Goal: Task Accomplishment & Management: Use online tool/utility

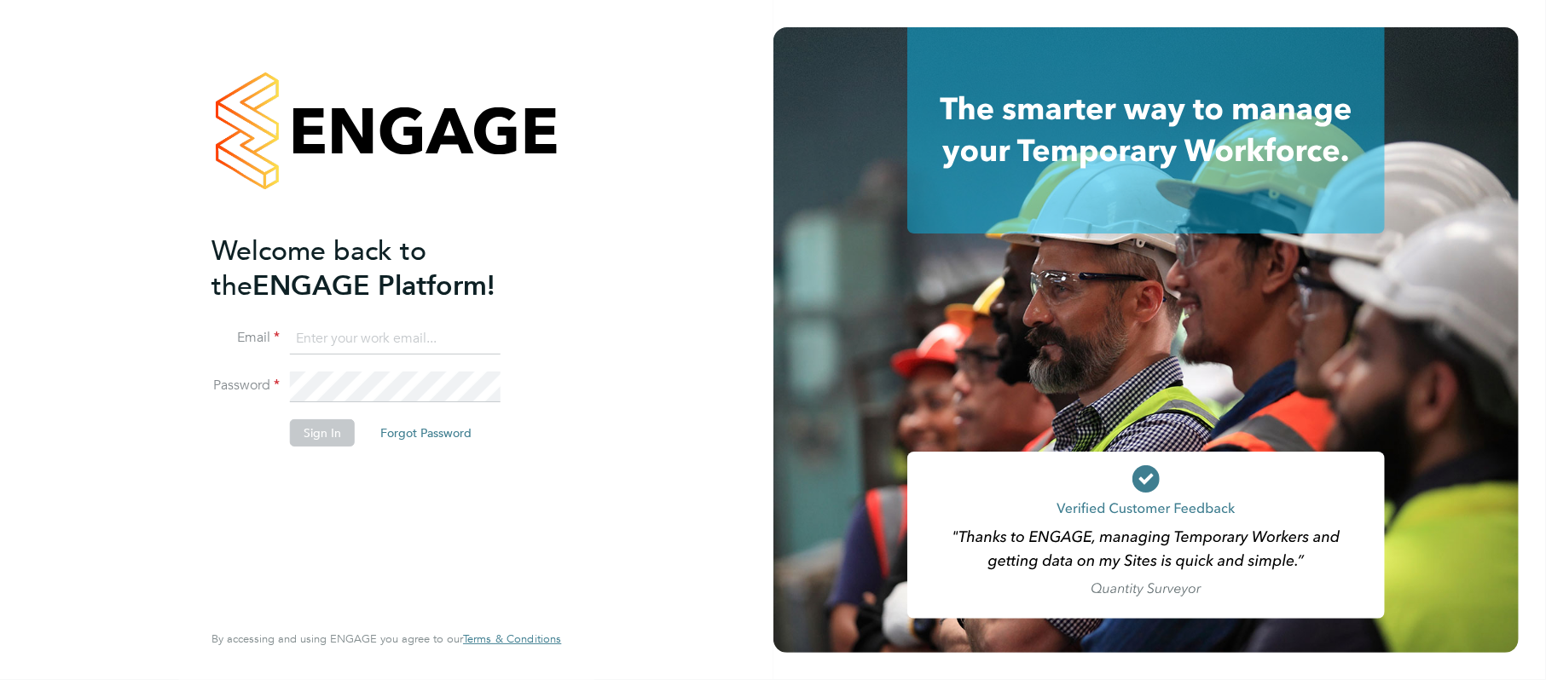
type input "[PERSON_NAME][EMAIL_ADDRESS][DOMAIN_NAME]"
click at [325, 430] on button "Sign In" at bounding box center [322, 432] width 65 height 27
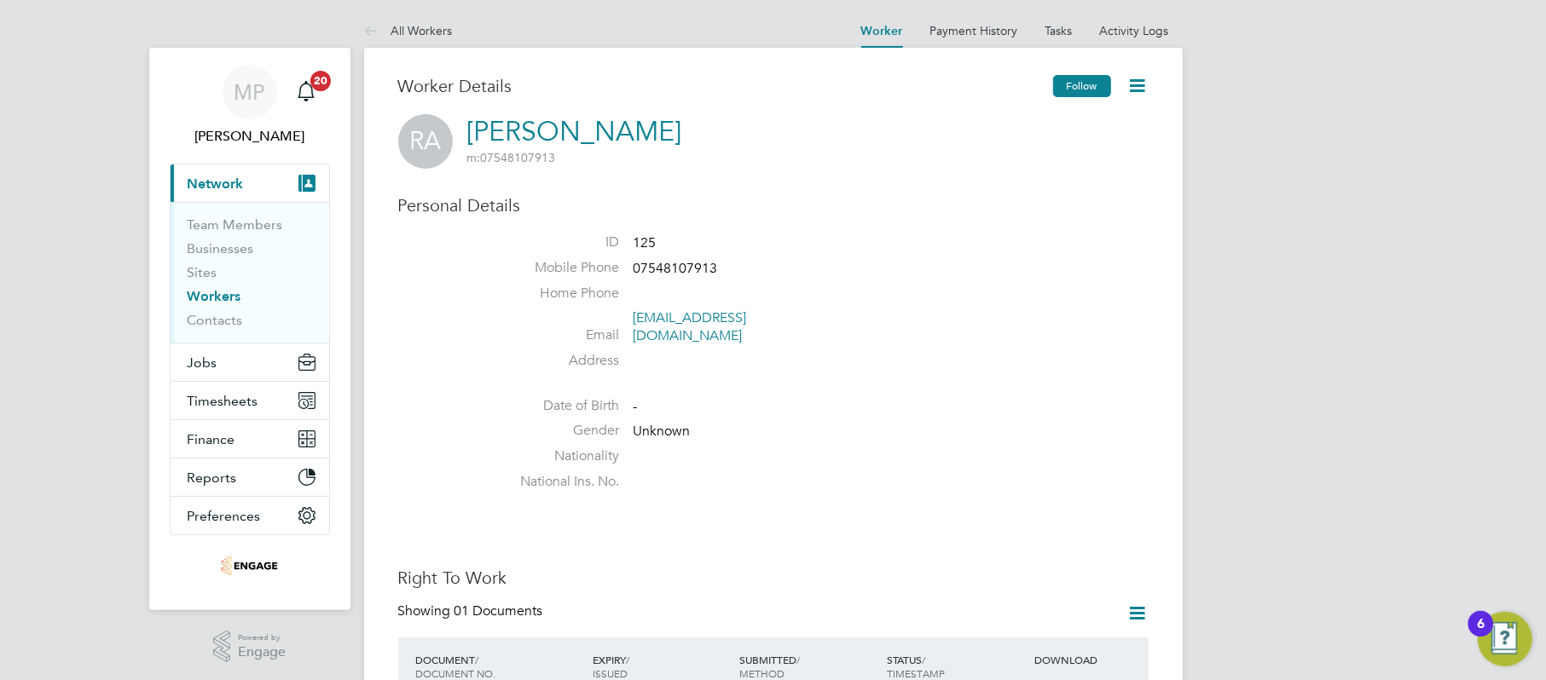
click at [1078, 90] on button "Follow" at bounding box center [1082, 86] width 58 height 22
click at [211, 359] on span "Jobs" at bounding box center [203, 363] width 30 height 16
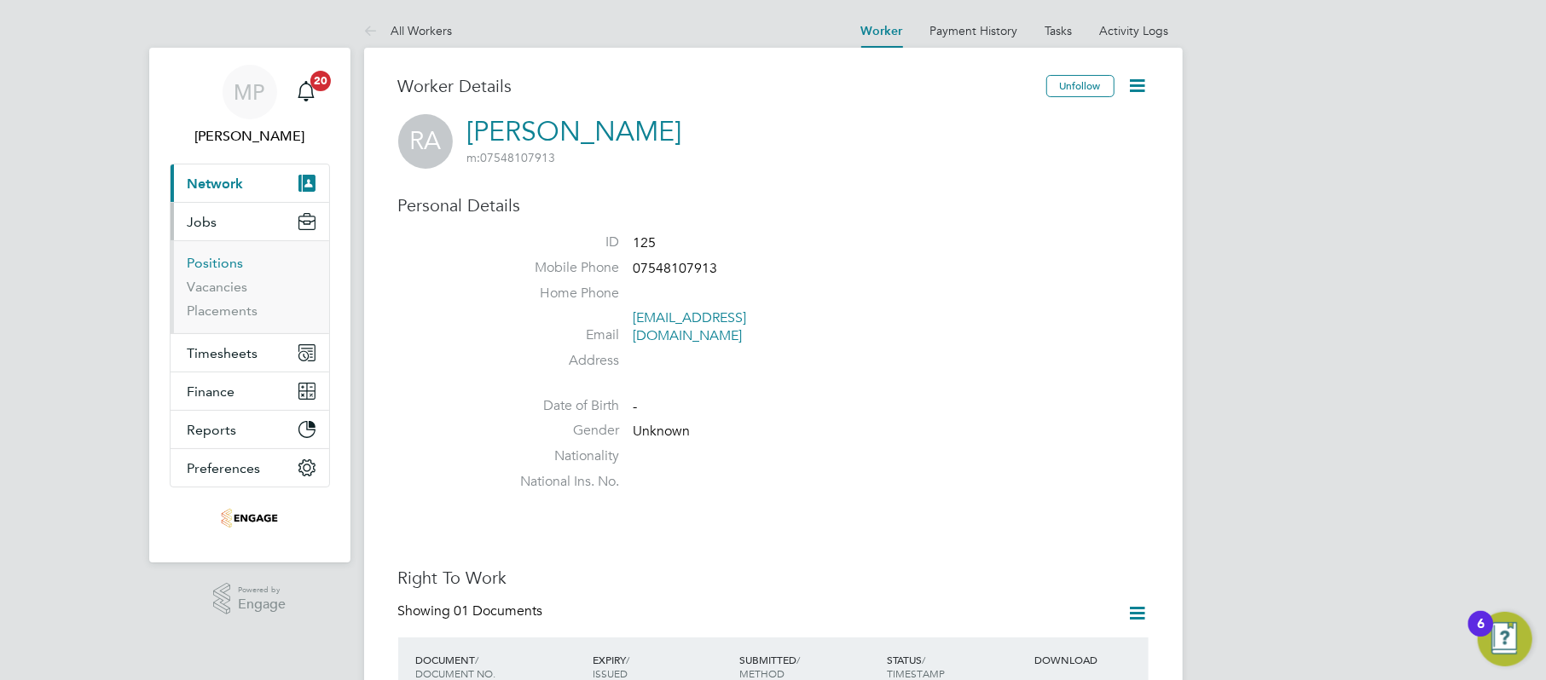
click at [211, 264] on link "Positions" at bounding box center [216, 263] width 56 height 16
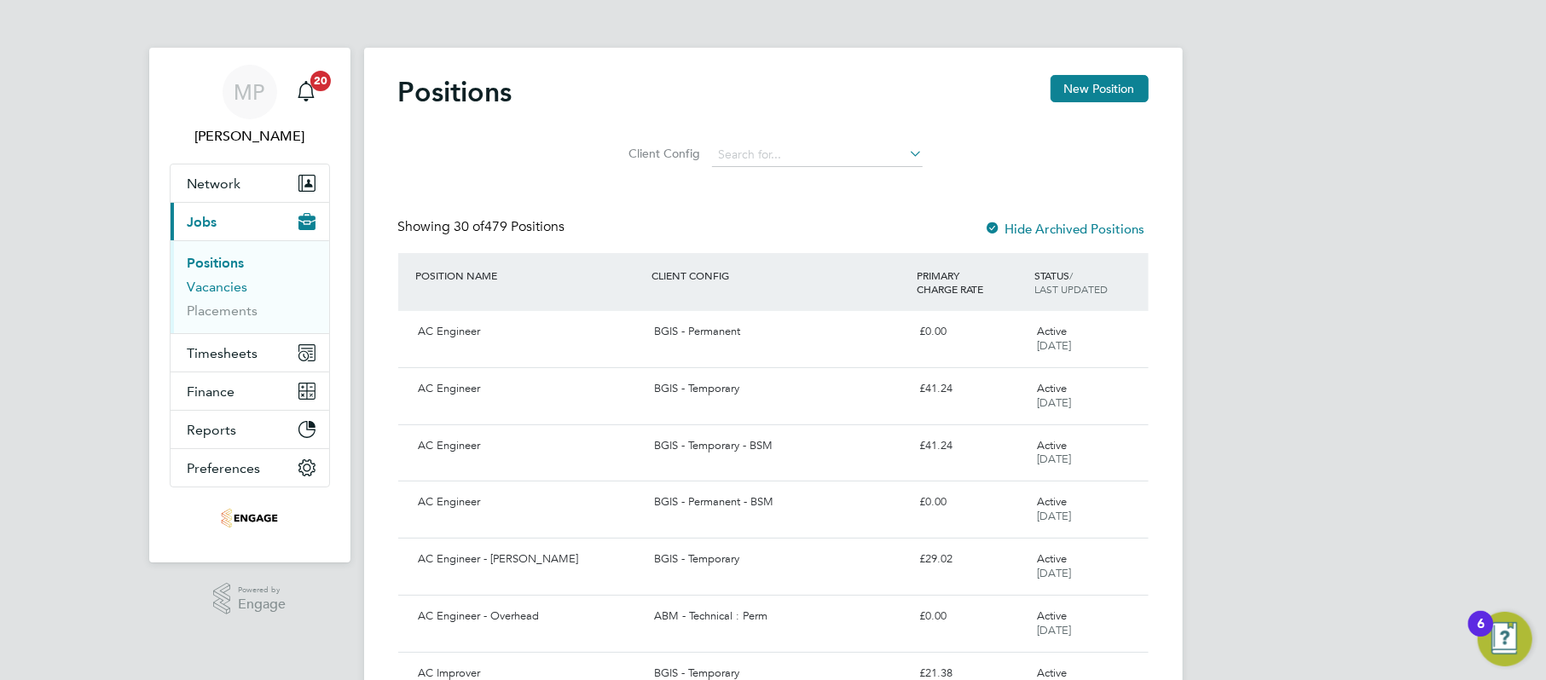
click at [223, 290] on link "Vacancies" at bounding box center [218, 287] width 61 height 16
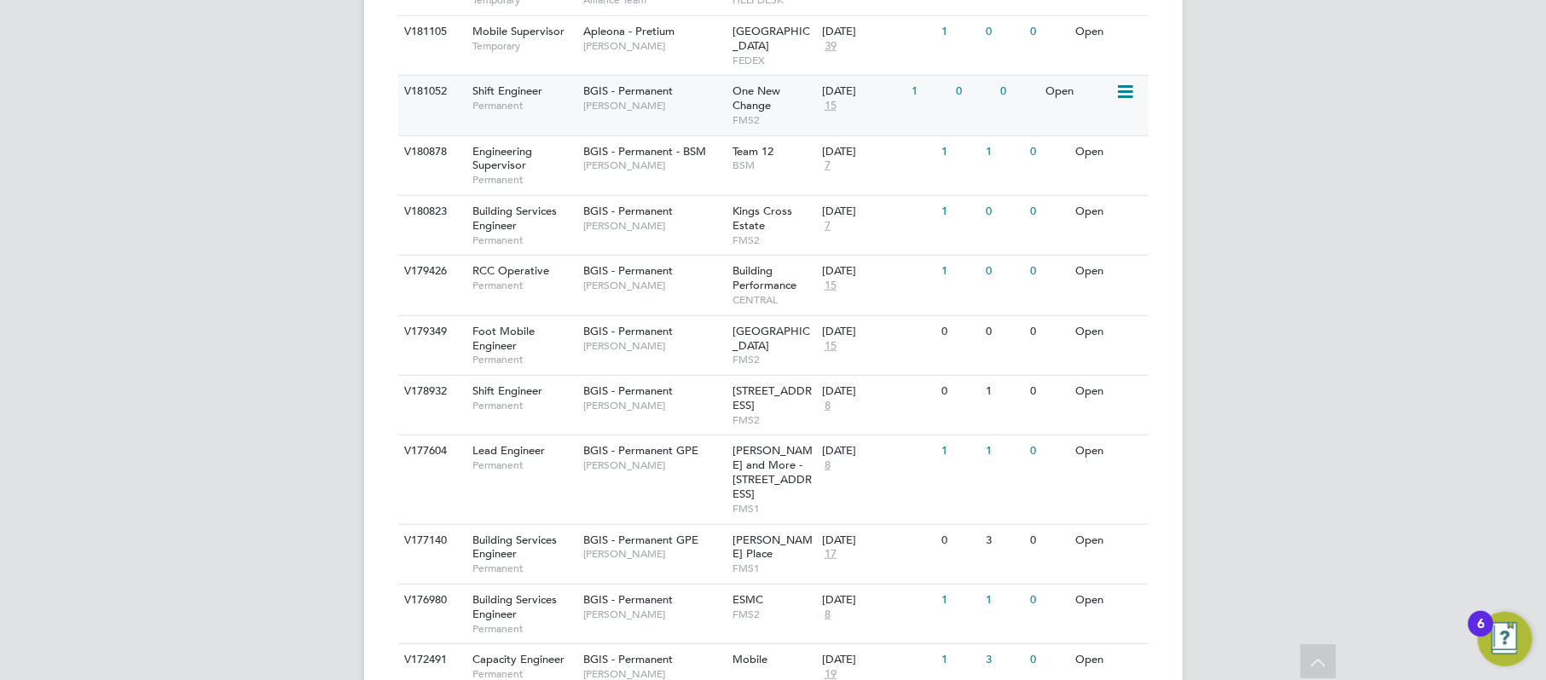
scroll to position [781, 0]
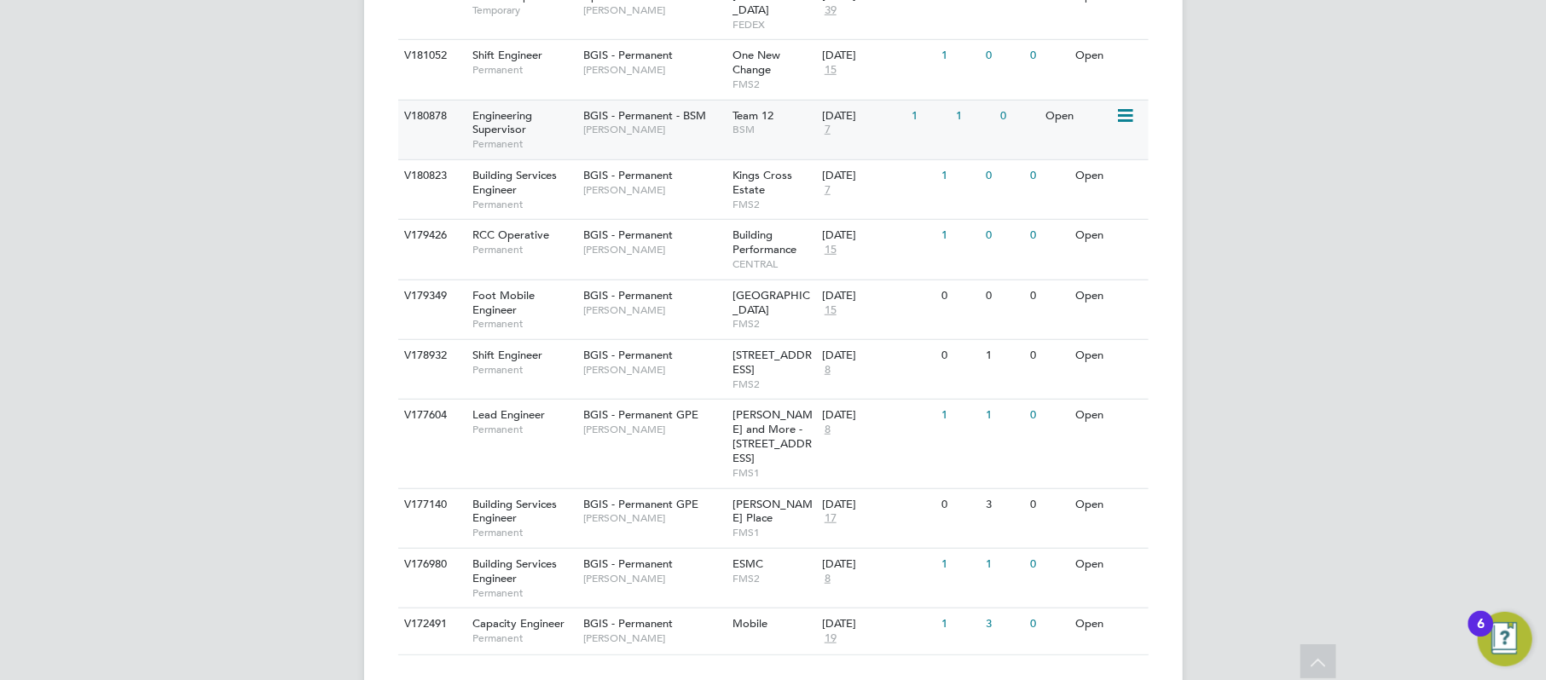
click at [601, 108] on span "BGIS - Permanent - BSM" at bounding box center [644, 115] width 123 height 14
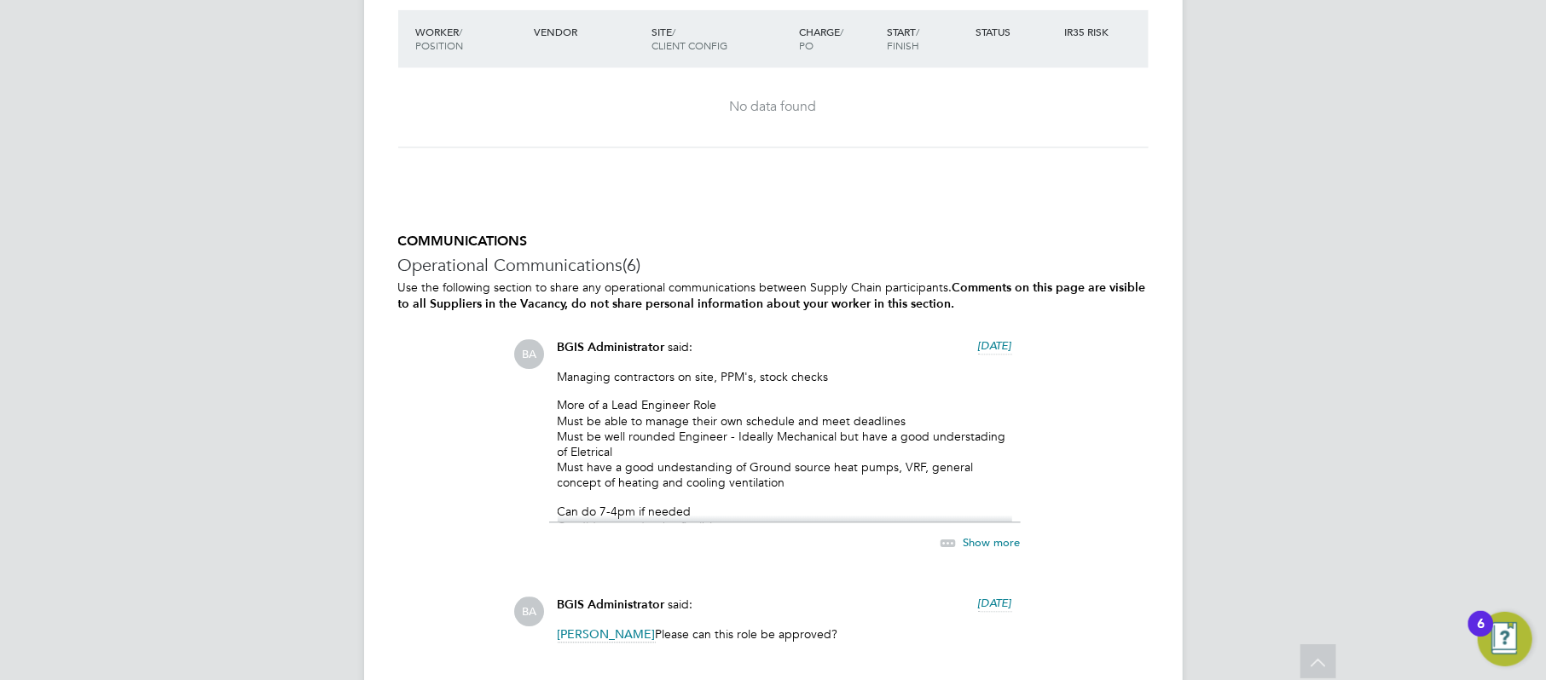
scroll to position [2728, 0]
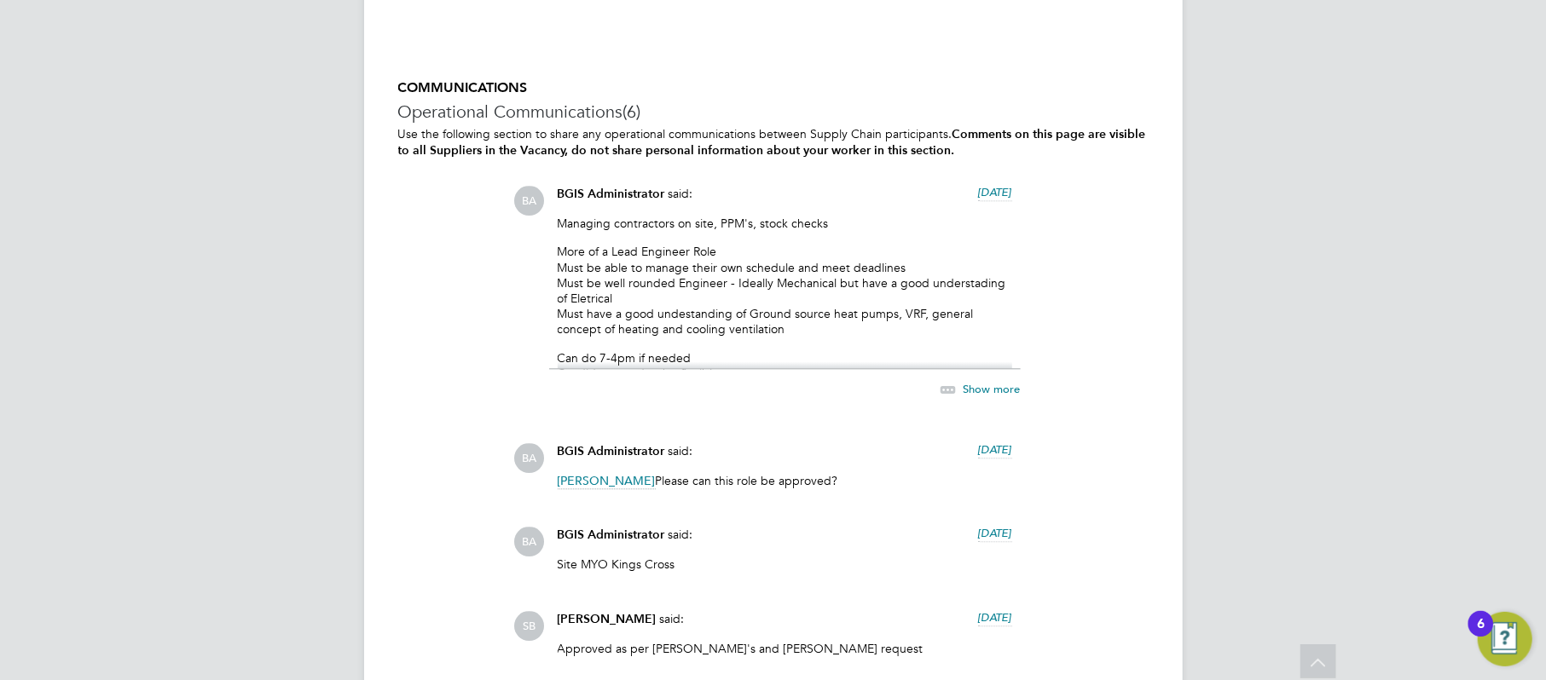
click at [989, 385] on span "Show more" at bounding box center [991, 389] width 57 height 14
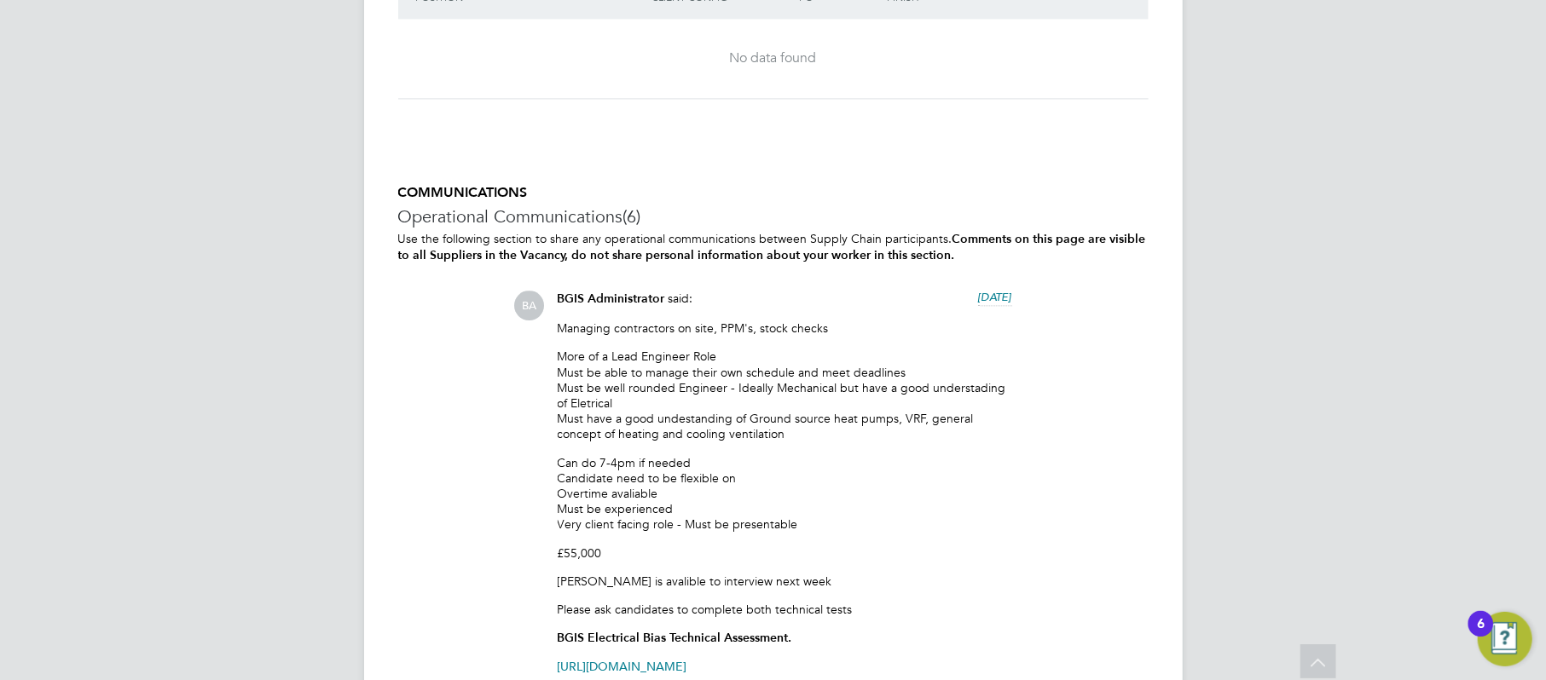
scroll to position [2614, 0]
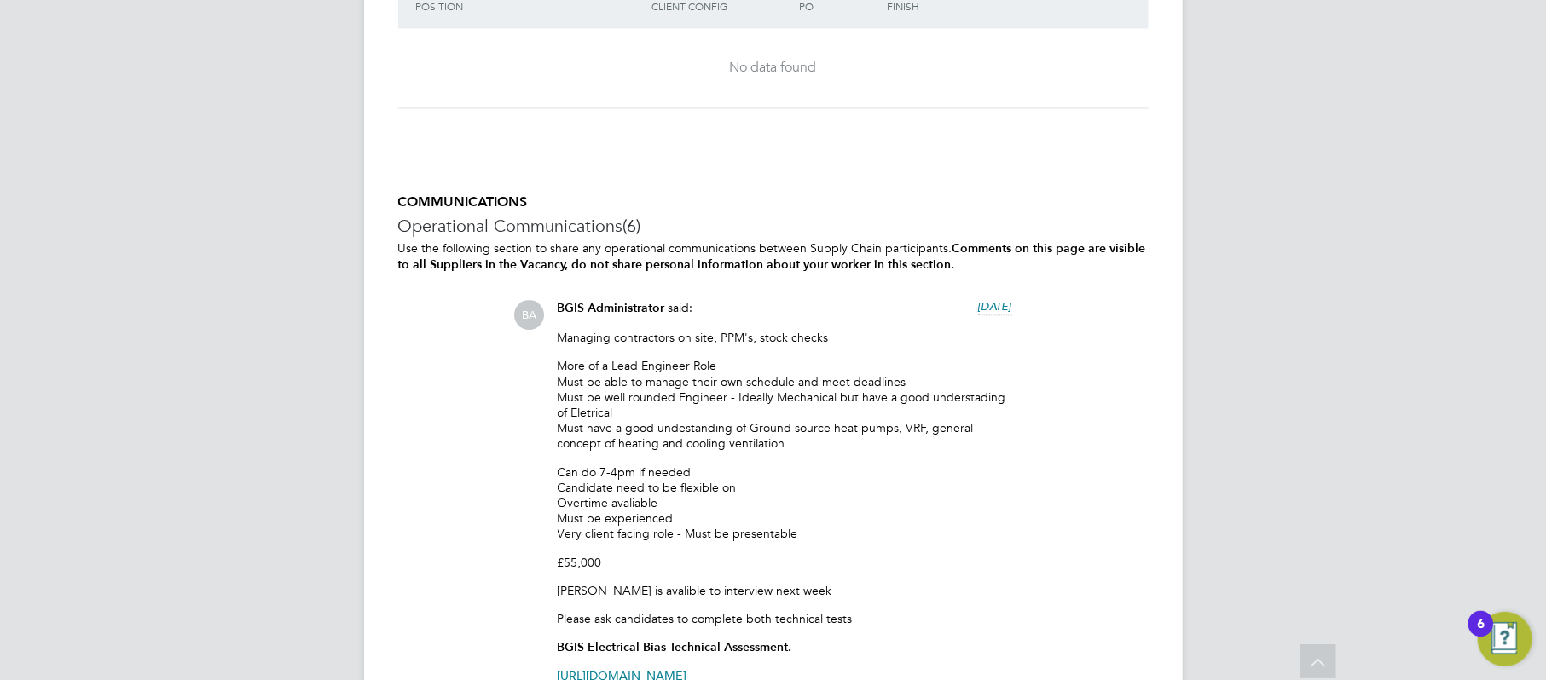
click at [978, 304] on span "14 days ago" at bounding box center [995, 306] width 34 height 14
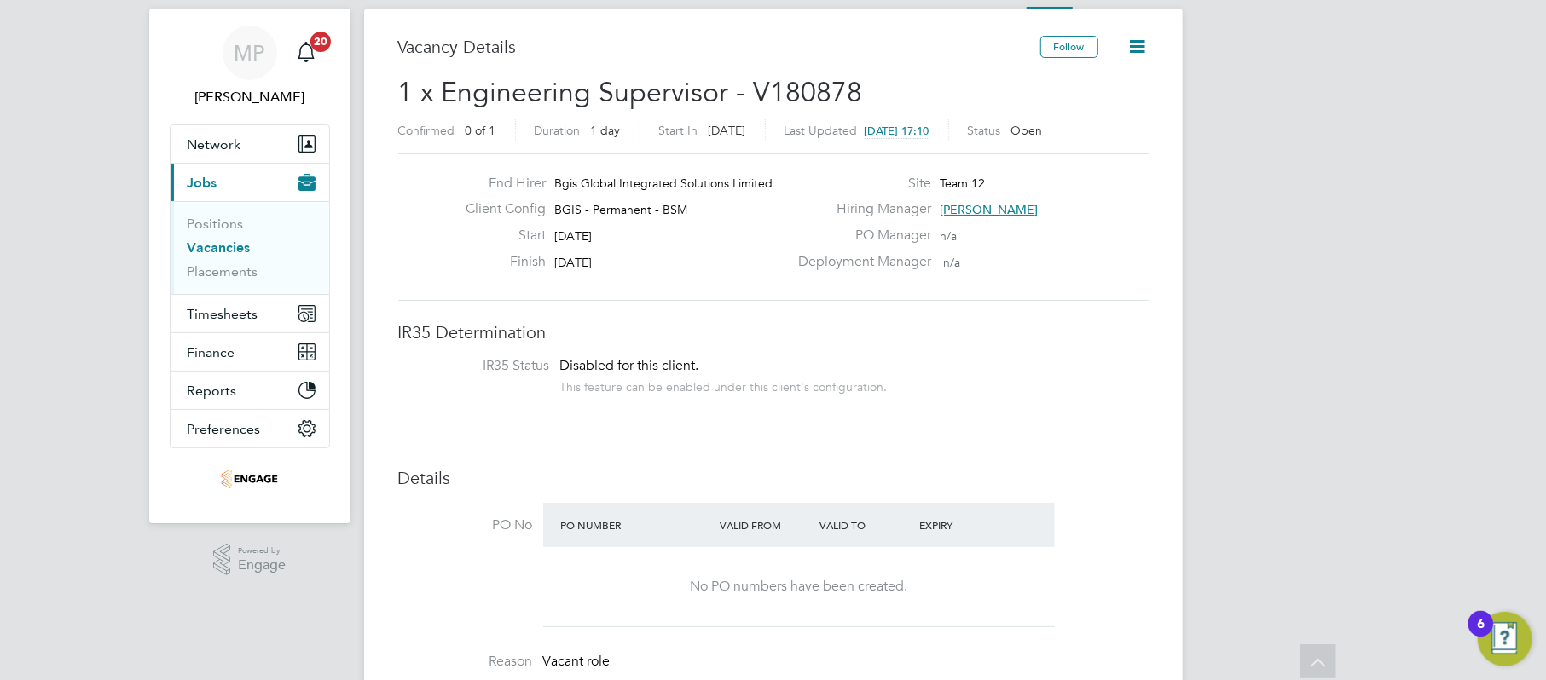
scroll to position [0, 0]
